Goal: Check status: Check status

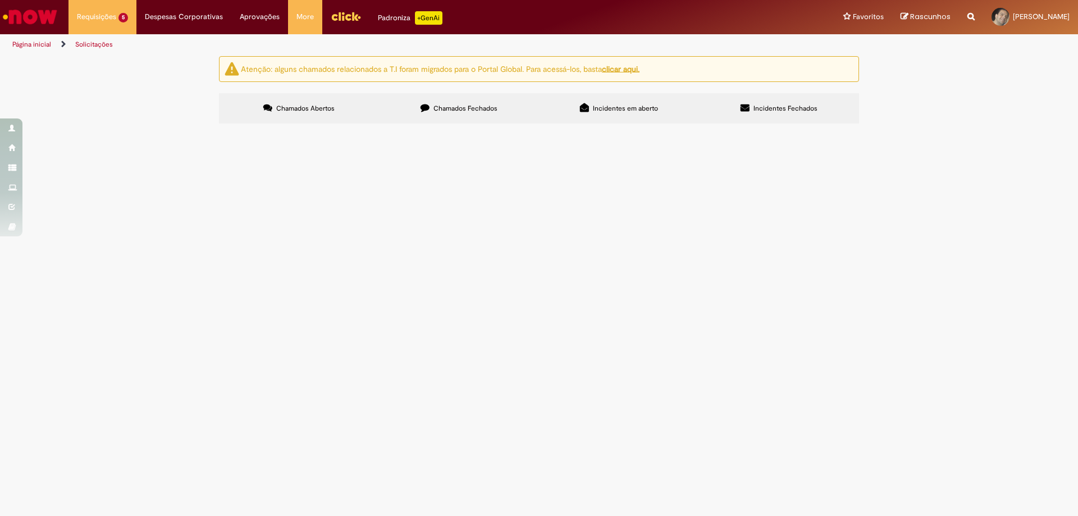
click at [0, 0] on td "R13452818" at bounding box center [0, 0] width 0 height 0
click at [0, 0] on span "R13452818" at bounding box center [0, 0] width 0 height 0
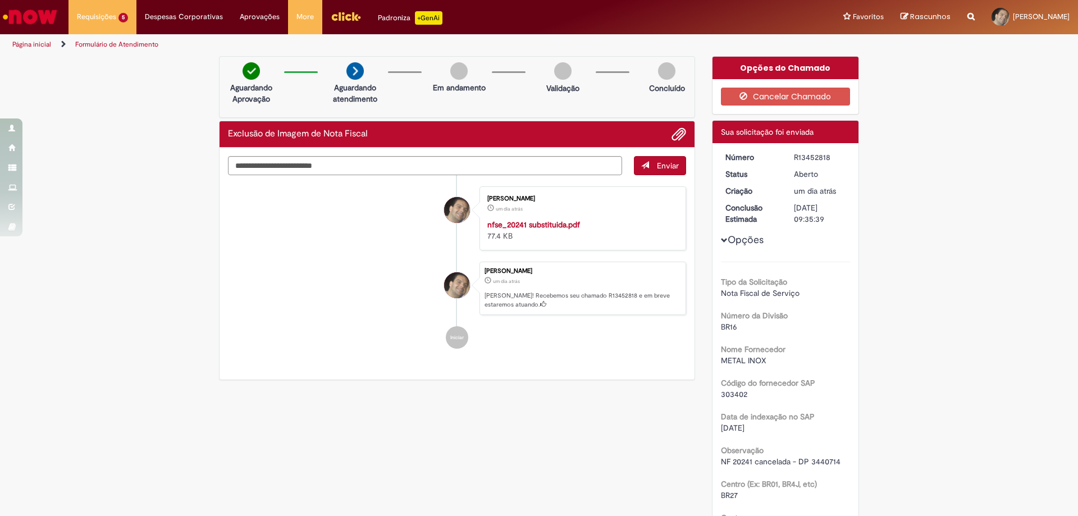
click at [49, 16] on img "Ir para a Homepage" at bounding box center [30, 17] width 58 height 22
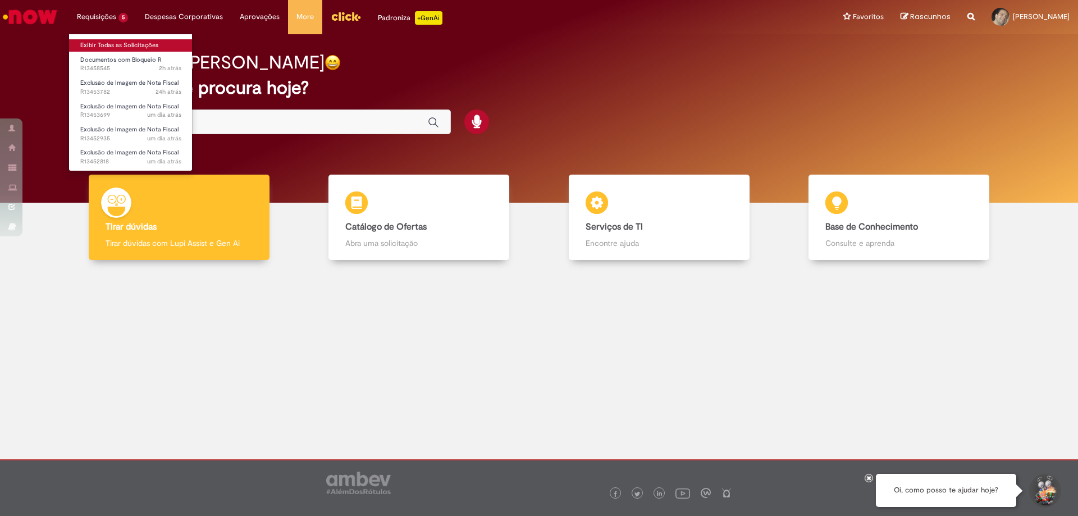
click at [99, 45] on link "Exibir Todas as Solicitações" at bounding box center [131, 45] width 124 height 12
